Goal: Book appointment/travel/reservation

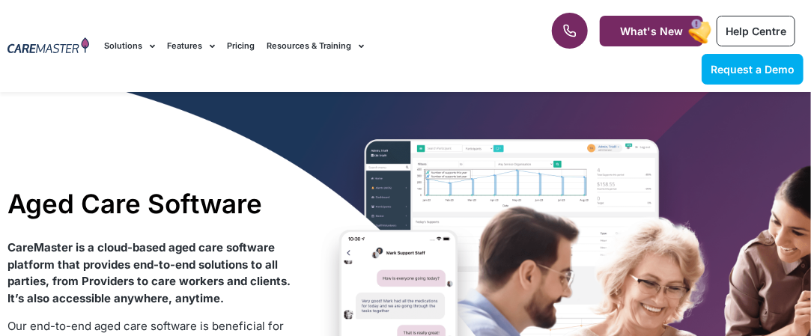
drag, startPoint x: 0, startPoint y: 0, endPoint x: 656, endPoint y: 151, distance: 673.0
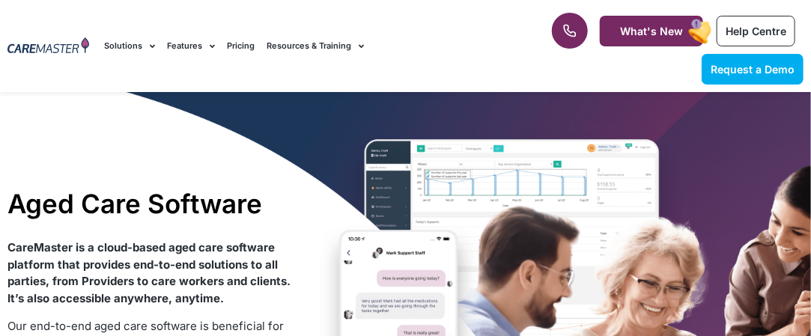
drag, startPoint x: 738, startPoint y: 106, endPoint x: 753, endPoint y: 80, distance: 30.6
click at [753, 80] on link "Request a Demo" at bounding box center [753, 69] width 102 height 31
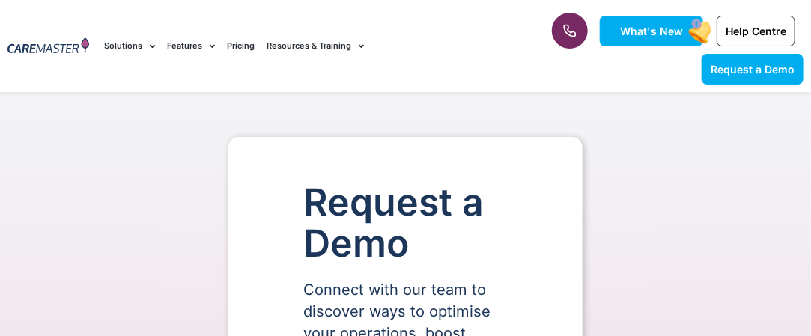
click at [690, 33] on rect at bounding box center [701, 31] width 28 height 28
